Goal: Task Accomplishment & Management: Use online tool/utility

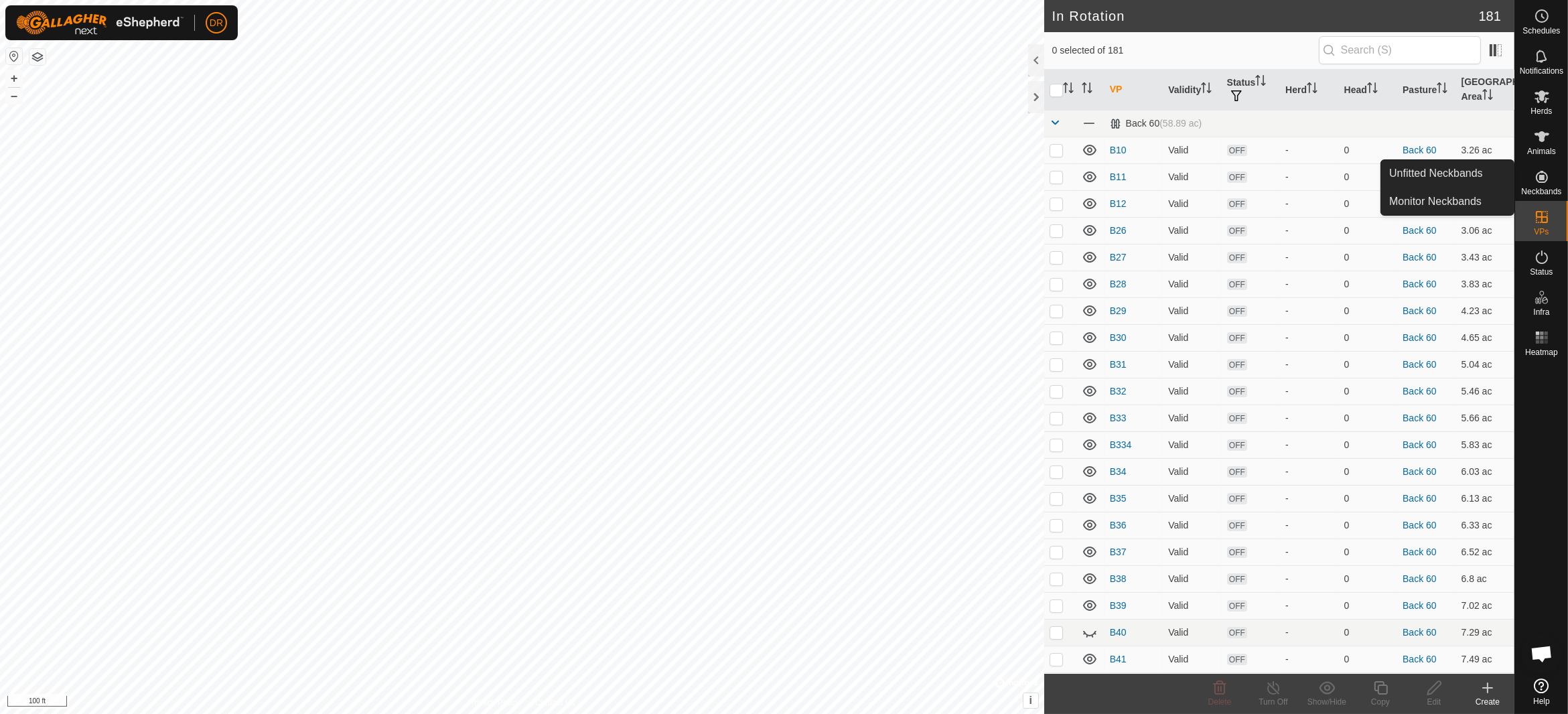
click at [1540, 177] on icon at bounding box center [1541, 177] width 12 height 12
click at [1538, 176] on icon at bounding box center [1541, 177] width 16 height 16
click at [1424, 200] on link "Monitor Neckbands" at bounding box center [1447, 201] width 132 height 27
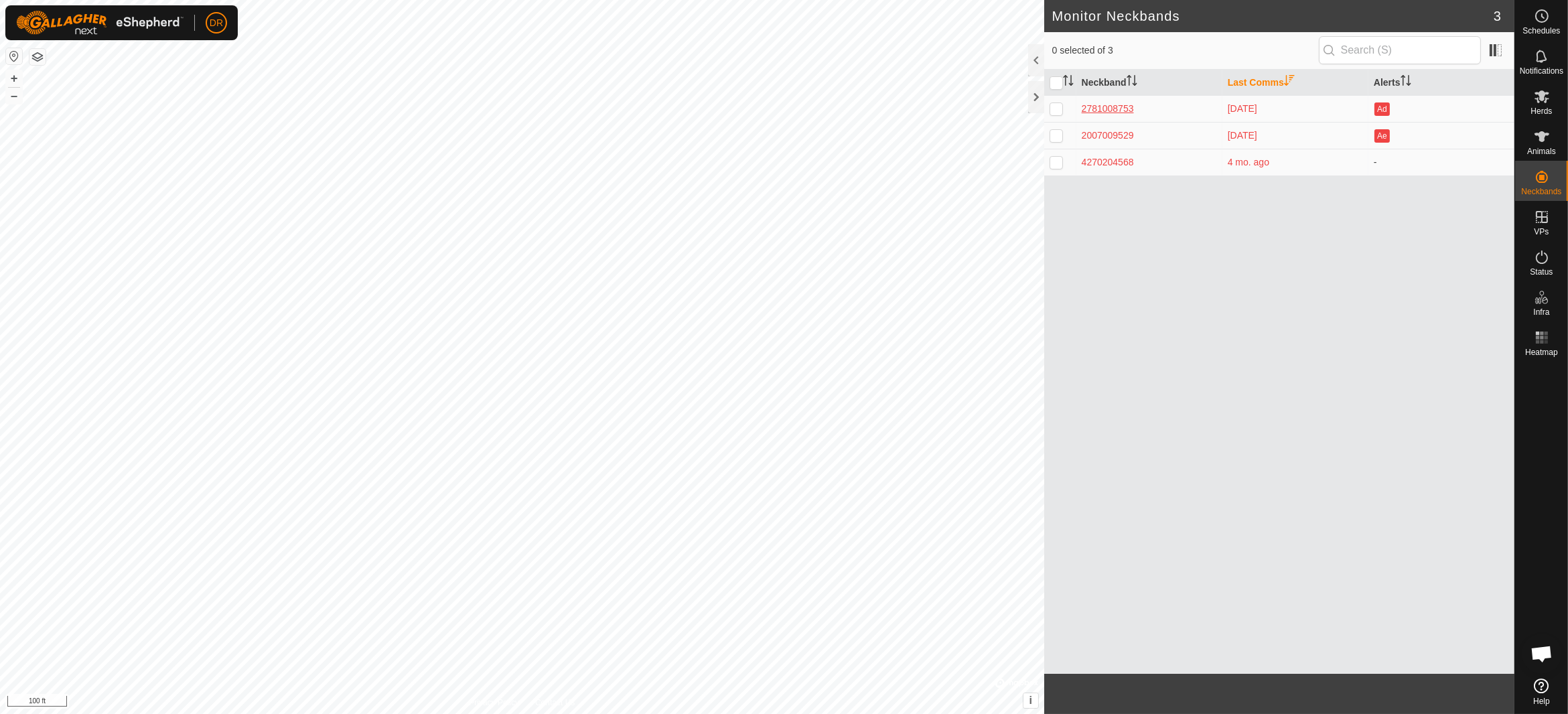
click at [1109, 112] on div "2781008753" at bounding box center [1149, 109] width 135 height 14
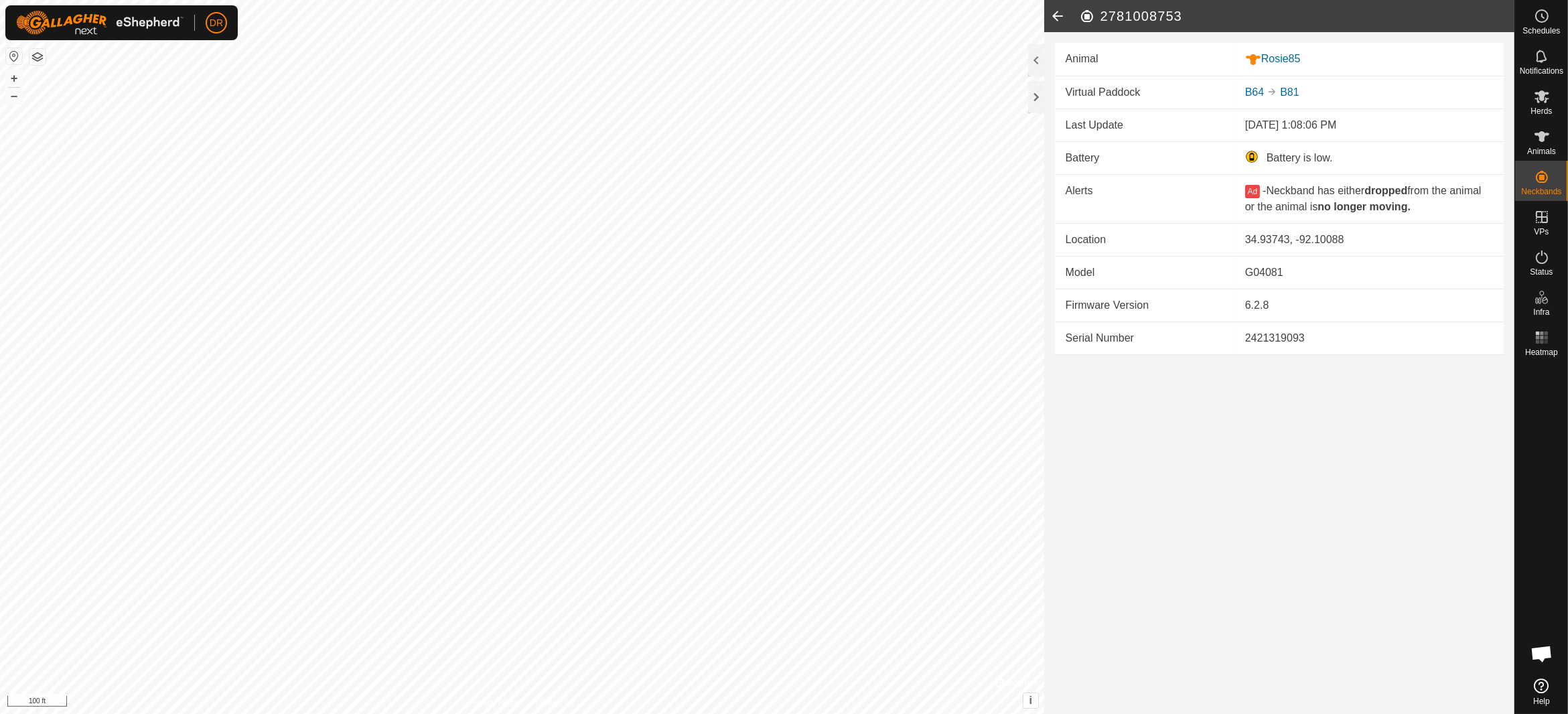
click at [1059, 18] on icon at bounding box center [1058, 16] width 27 height 32
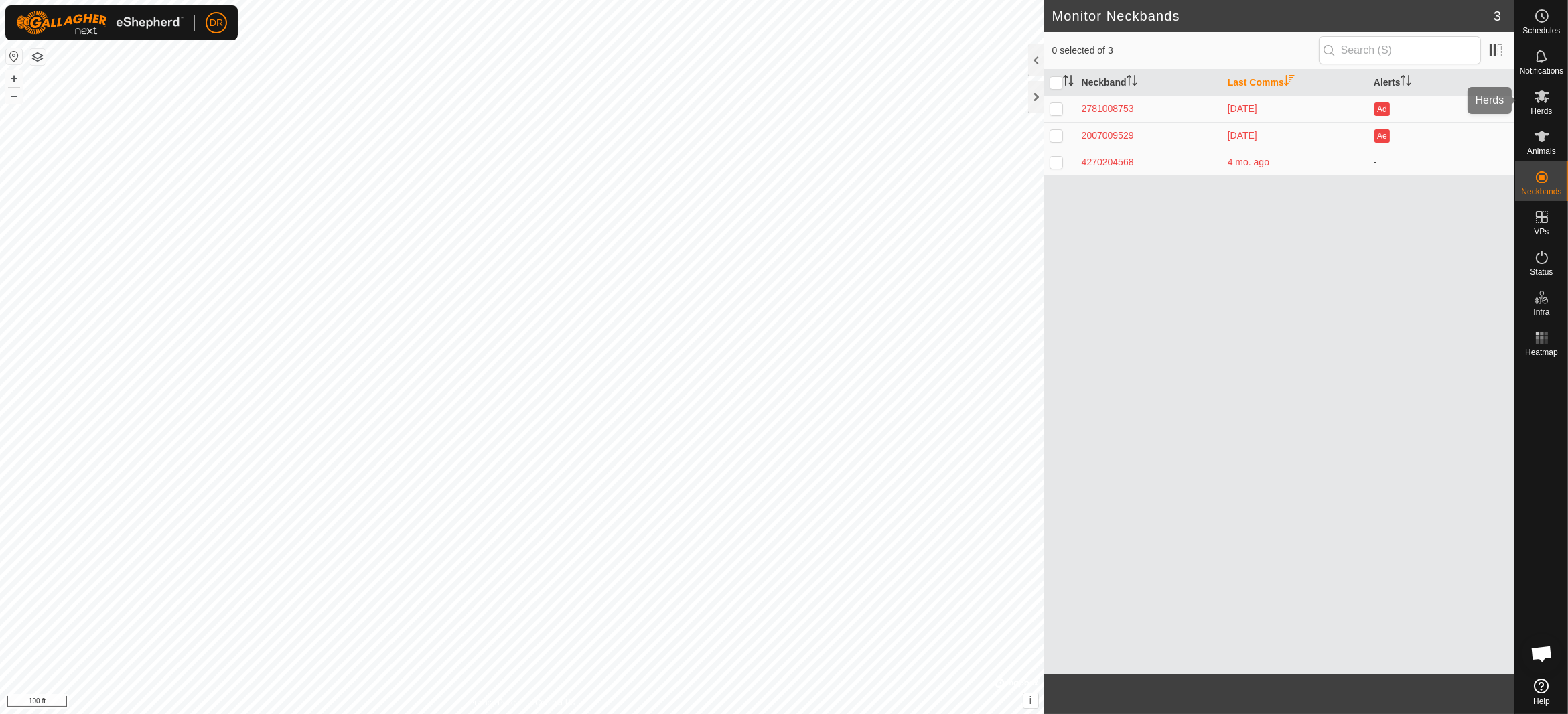
click at [1547, 110] on span "Herds" at bounding box center [1541, 111] width 21 height 8
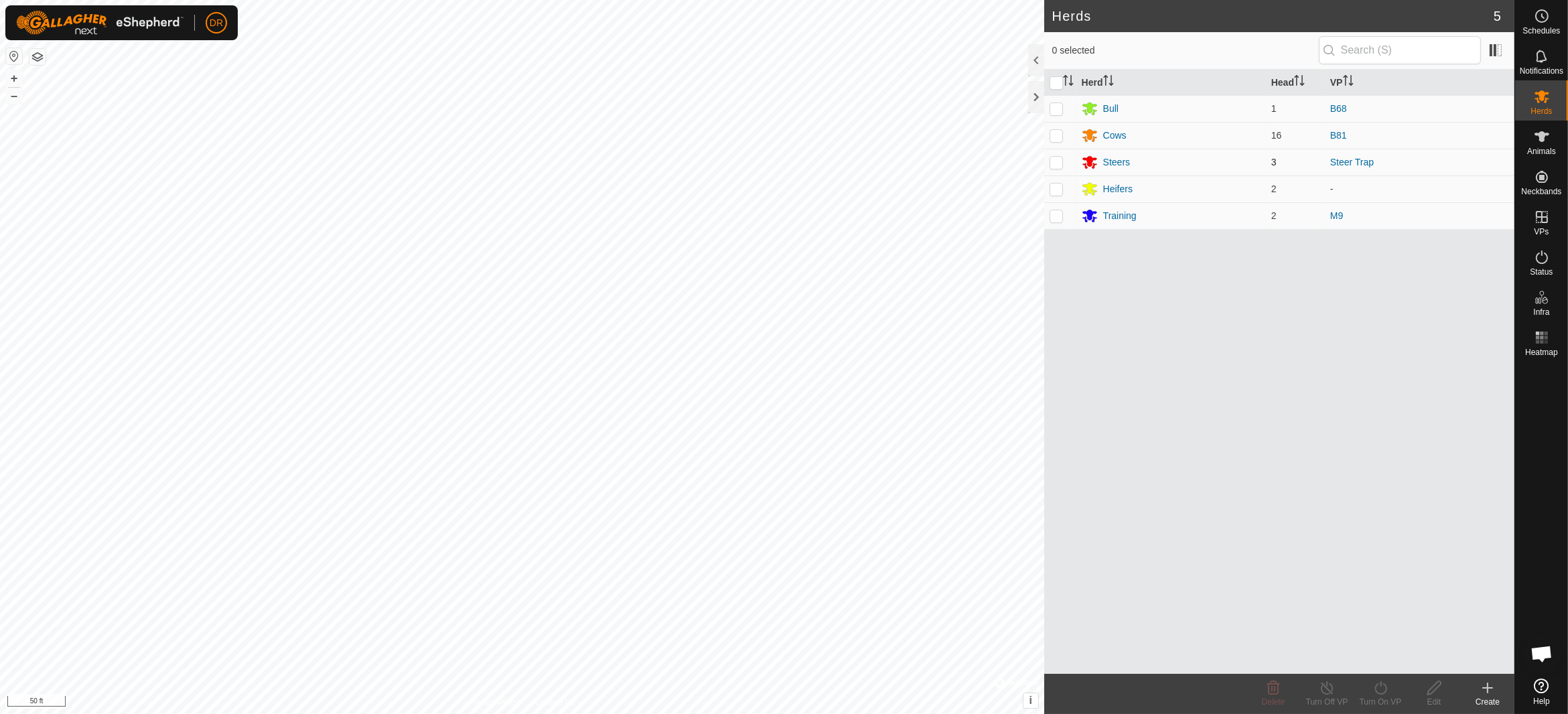
click at [1063, 161] on td at bounding box center [1060, 162] width 32 height 27
click at [1056, 163] on p-checkbox at bounding box center [1055, 162] width 13 height 11
checkbox input "true"
click at [1380, 693] on icon at bounding box center [1380, 688] width 17 height 16
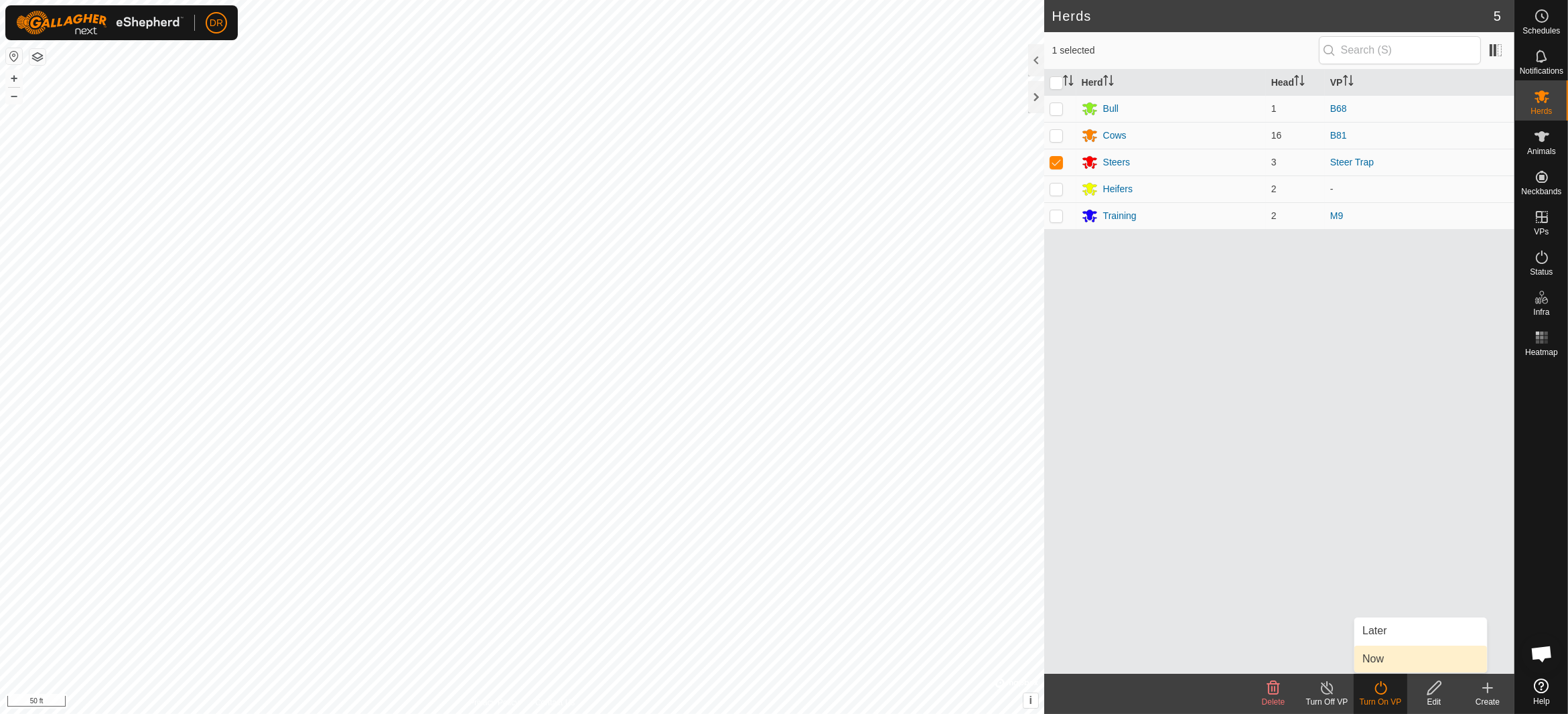
click at [1370, 653] on link "Now" at bounding box center [1420, 659] width 132 height 27
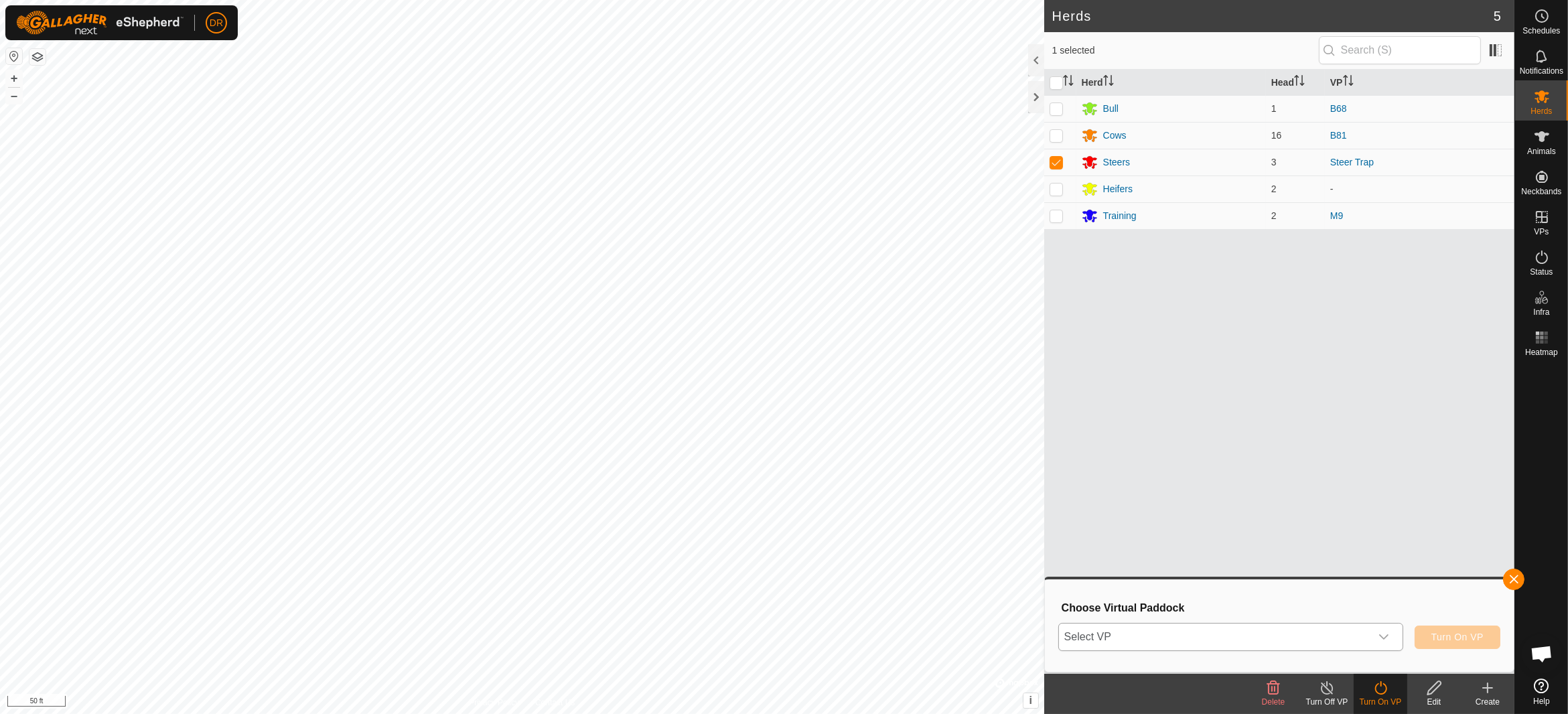
click at [1159, 640] on span "Select VP" at bounding box center [1214, 637] width 311 height 27
type input "f"
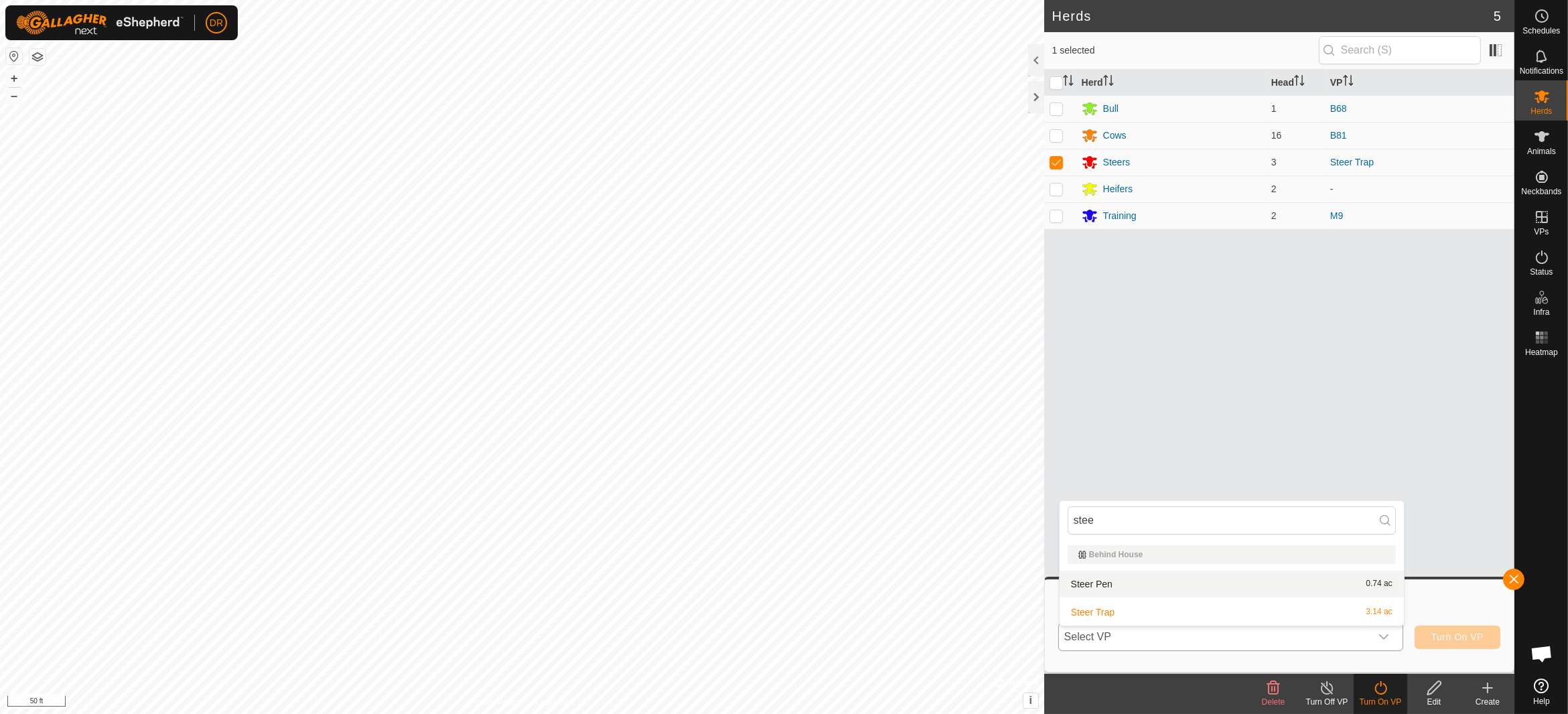
type input "stee"
click at [1092, 584] on li "Steer Pen 0.74 ac" at bounding box center [1231, 584] width 344 height 27
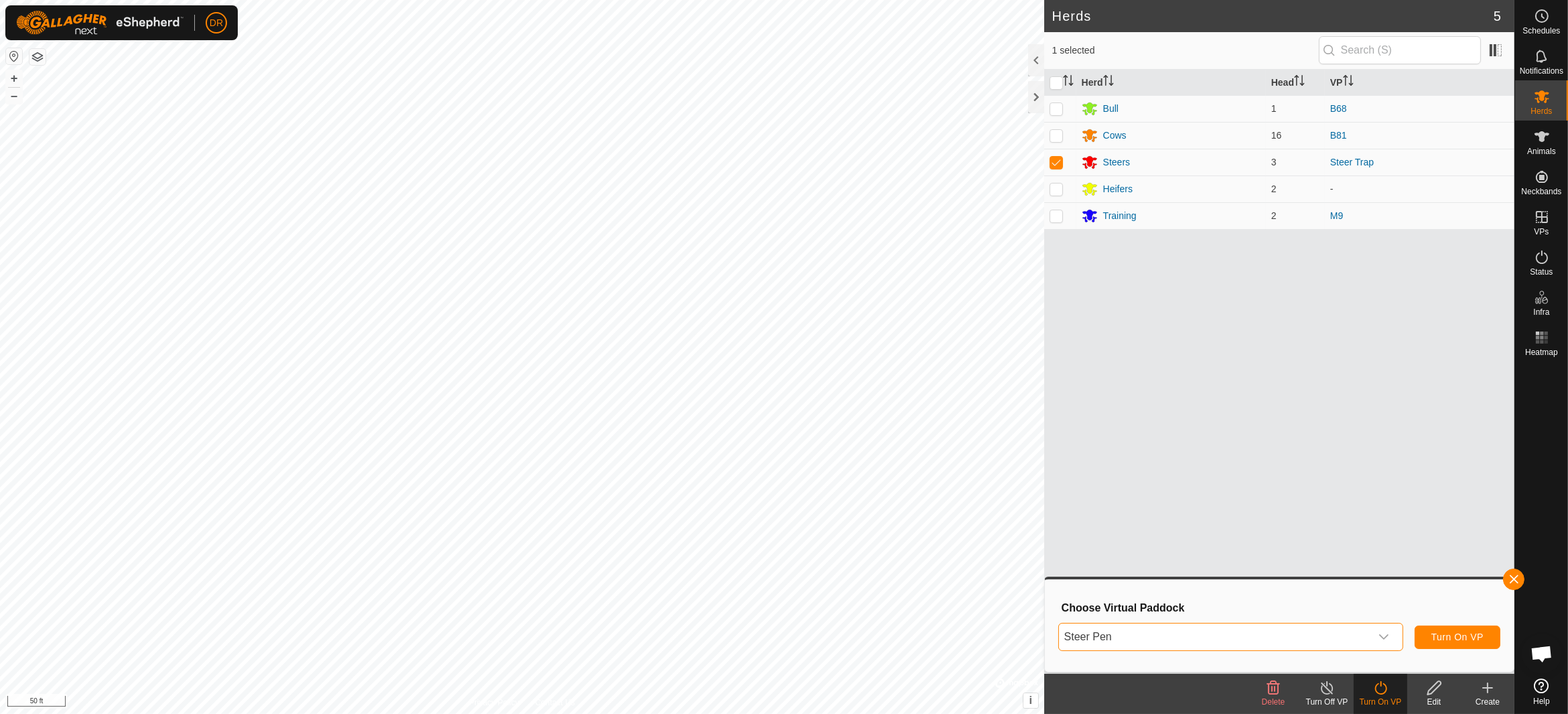
click at [1385, 635] on icon "dropdown trigger" at bounding box center [1384, 637] width 11 height 11
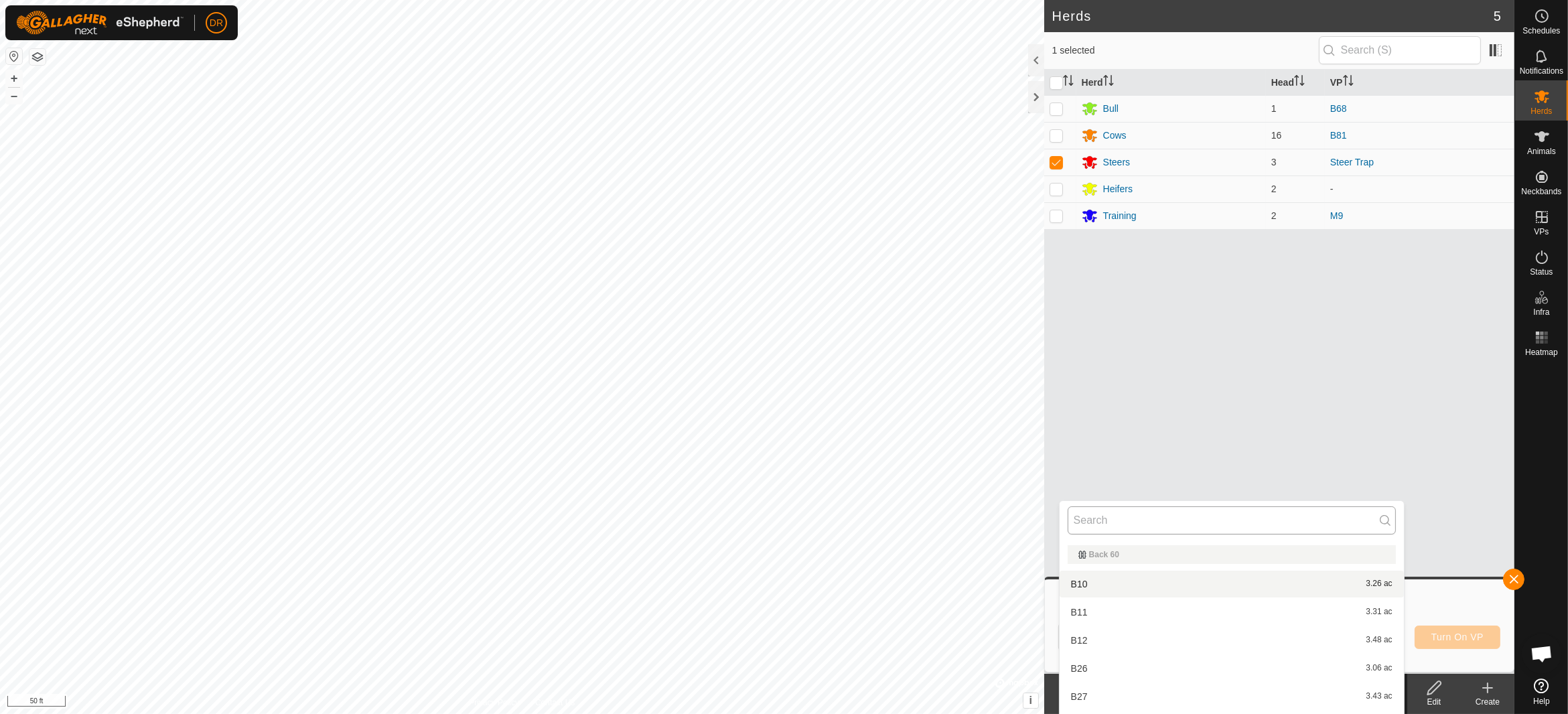
click at [1127, 518] on input "text" at bounding box center [1232, 520] width 328 height 28
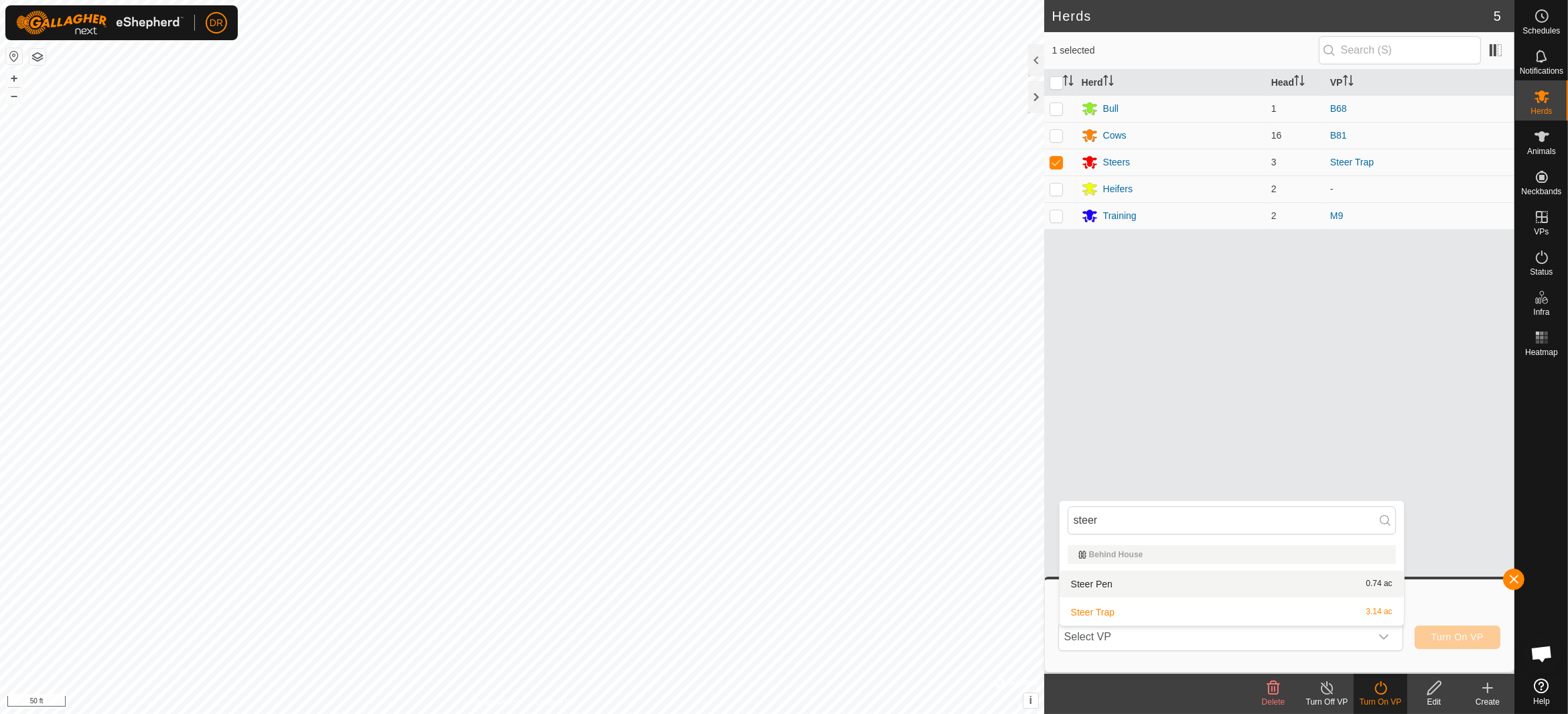
type input "steer"
click at [1098, 586] on li "Steer Pen 0.74 ac" at bounding box center [1231, 584] width 344 height 27
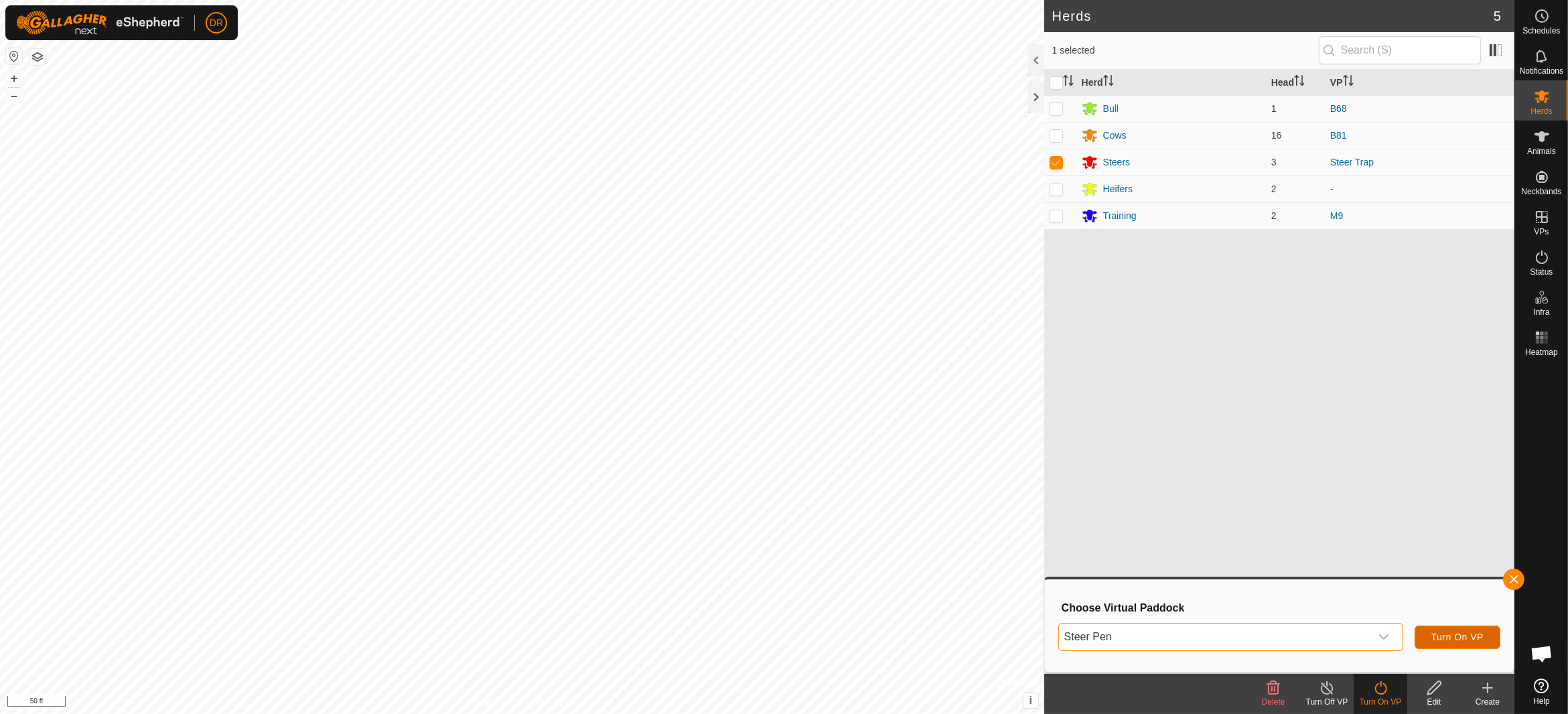
click at [1466, 639] on span "Turn On VP" at bounding box center [1458, 637] width 52 height 11
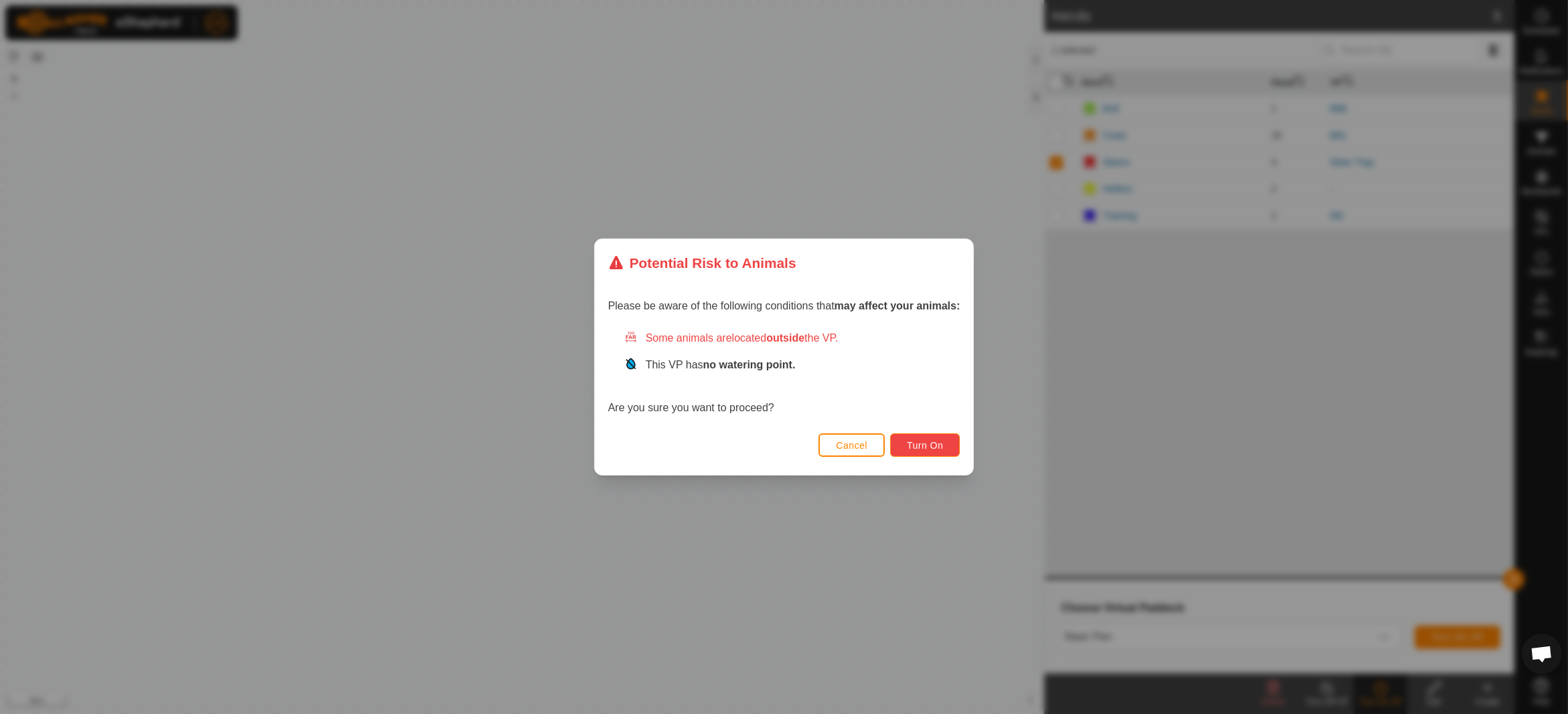
click at [920, 446] on span "Turn On" at bounding box center [925, 446] width 36 height 11
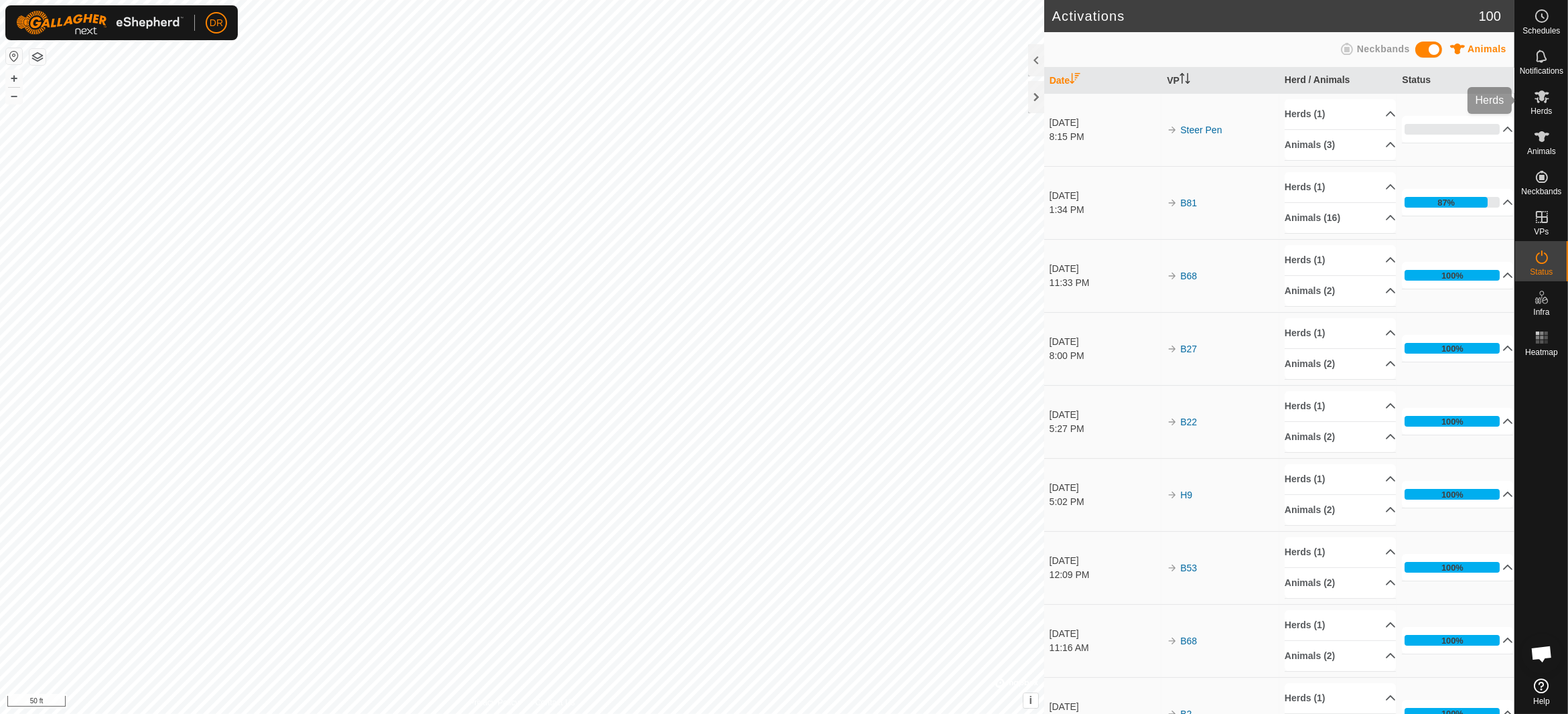
click at [1540, 98] on icon at bounding box center [1541, 97] width 14 height 12
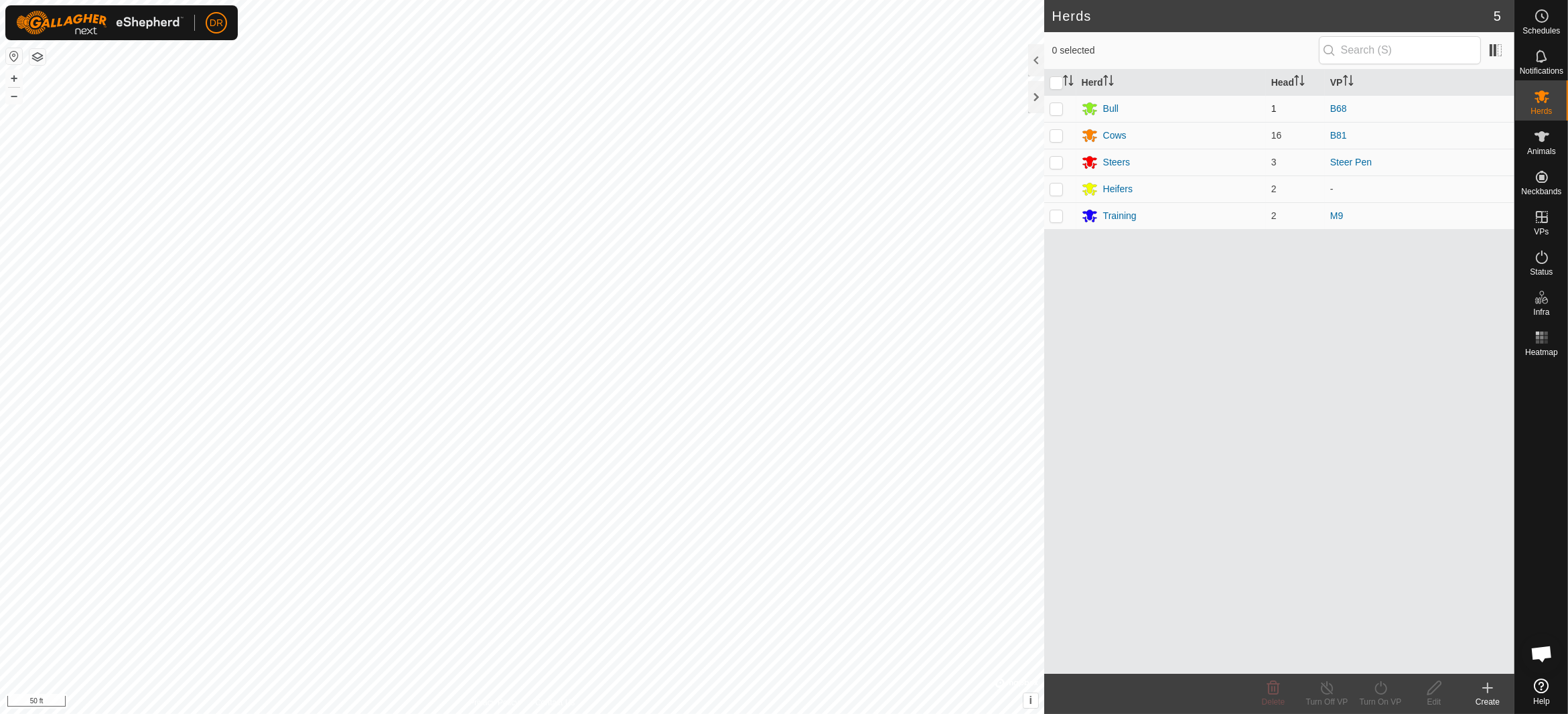
click at [1058, 106] on p-checkbox at bounding box center [1055, 109] width 13 height 11
checkbox input "true"
click at [1380, 692] on icon at bounding box center [1380, 688] width 17 height 16
click at [1385, 653] on link "Now" at bounding box center [1420, 659] width 132 height 27
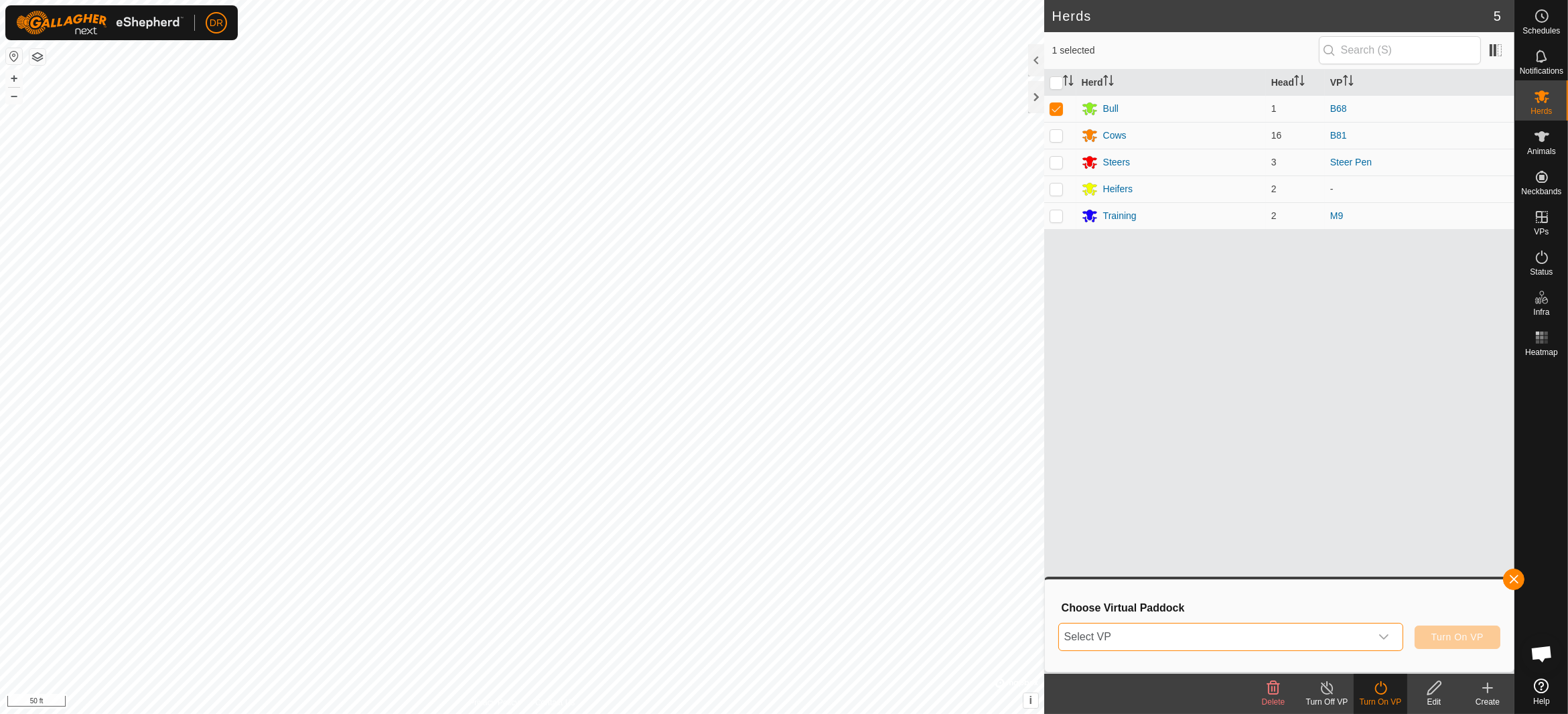
click at [1180, 633] on span "Select VP" at bounding box center [1214, 637] width 311 height 27
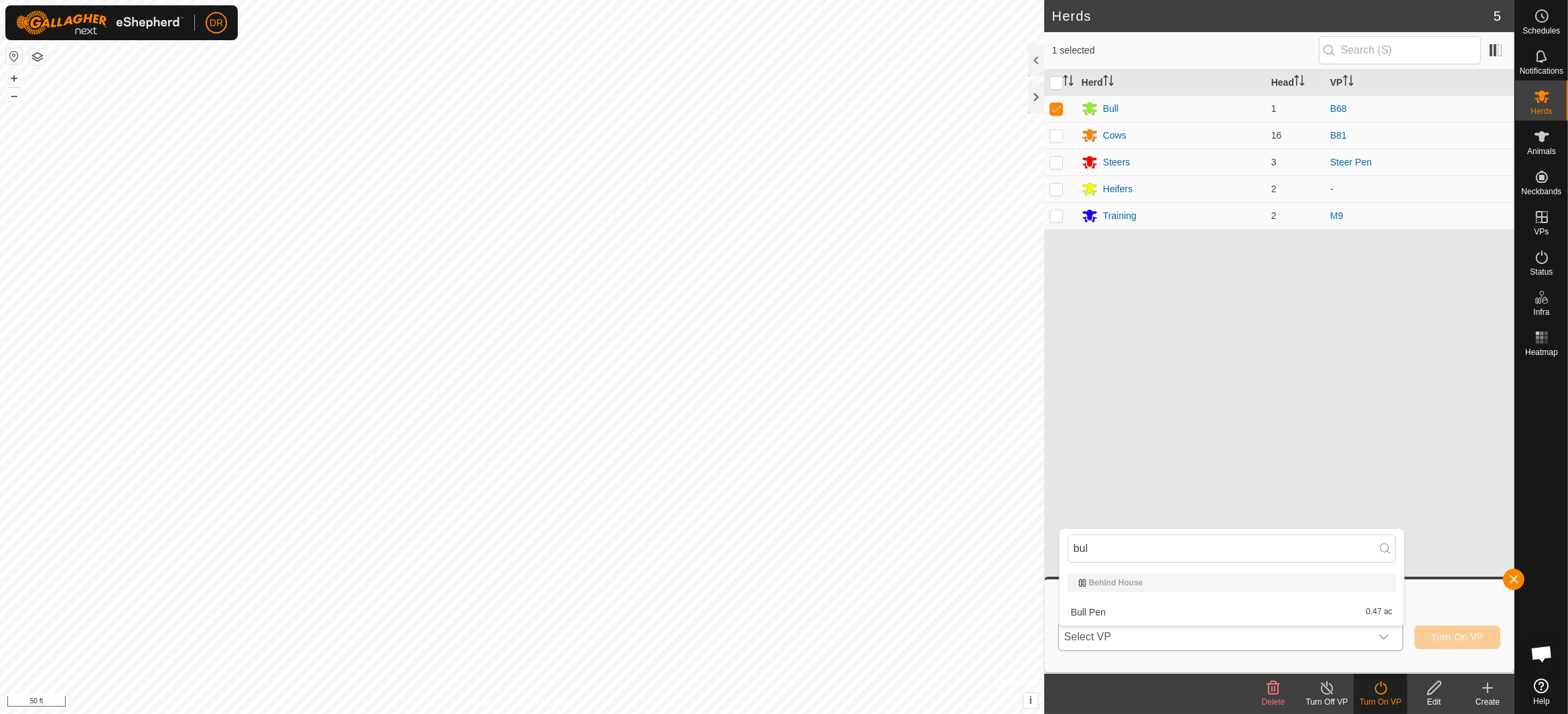
type input "bull"
click at [1109, 606] on div "Bull Pen 0.47 ac" at bounding box center [1232, 612] width 328 height 16
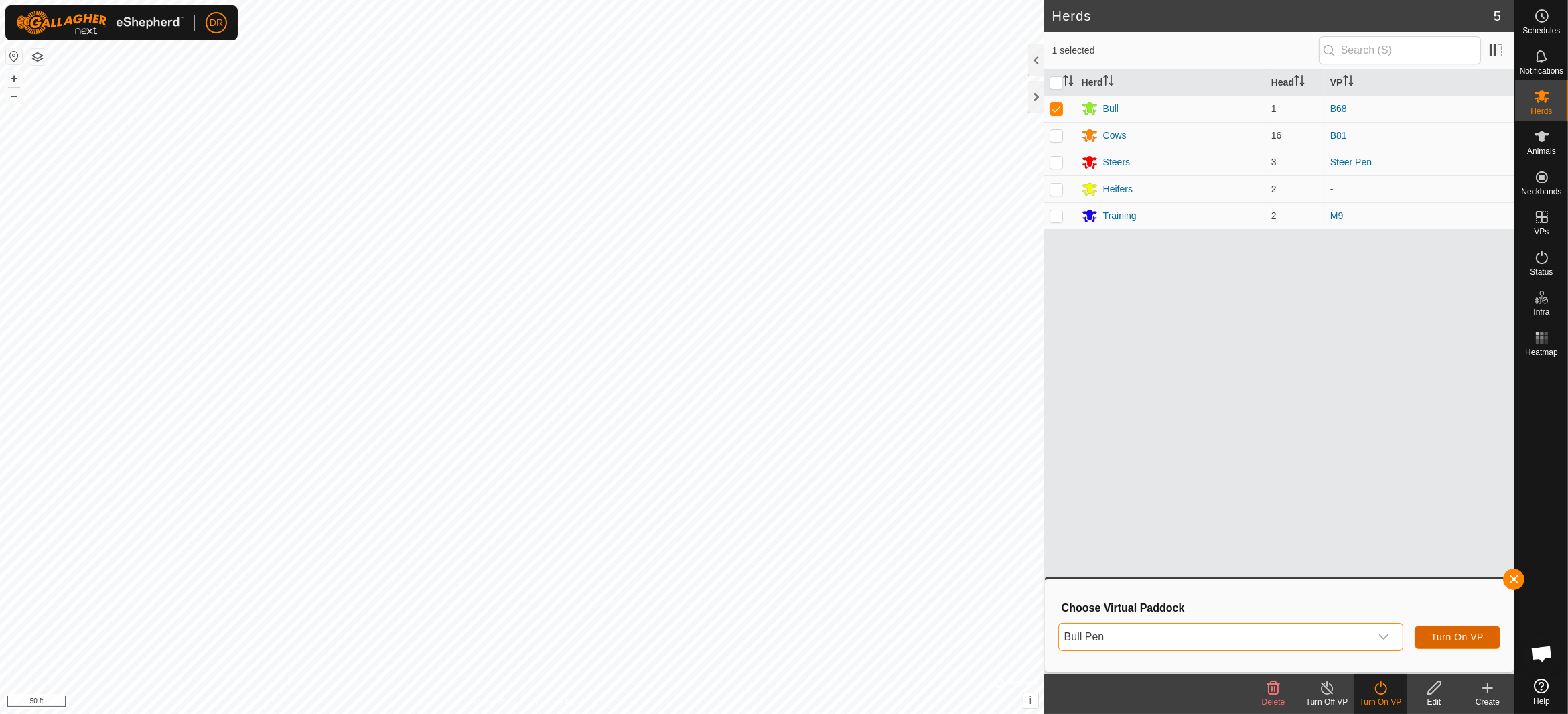
click at [1459, 638] on span "Turn On VP" at bounding box center [1458, 637] width 52 height 11
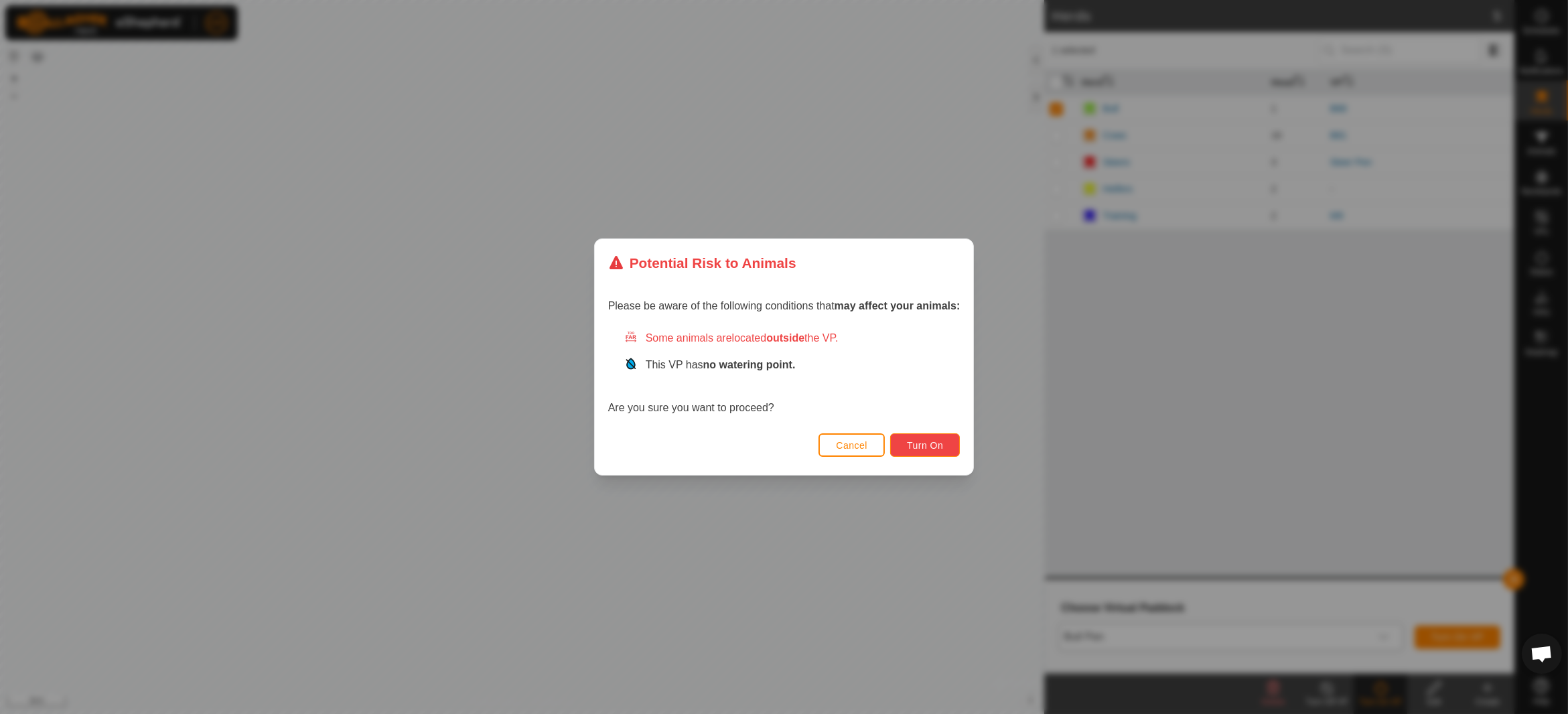
click at [920, 445] on span "Turn On" at bounding box center [925, 446] width 36 height 11
